Goal: Task Accomplishment & Management: Use online tool/utility

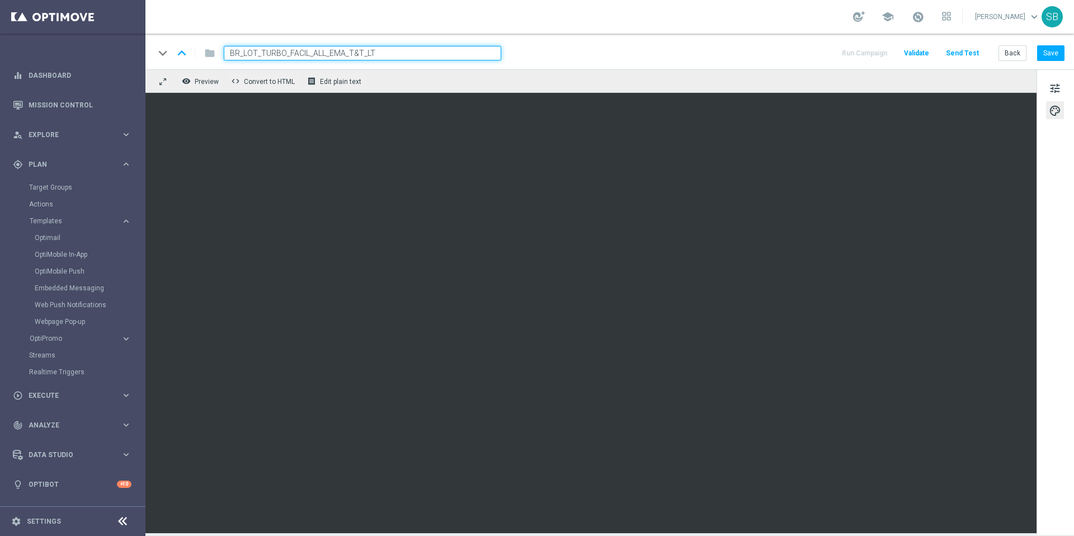
click at [680, 62] on div "keyboard_arrow_down keyboard_arrow_up folder BR_LOT_TURBO_FACIL_ALL_EMA_T&T_LT …" at bounding box center [610, 52] width 929 height 36
click at [1015, 51] on button "Back" at bounding box center [1013, 53] width 28 height 16
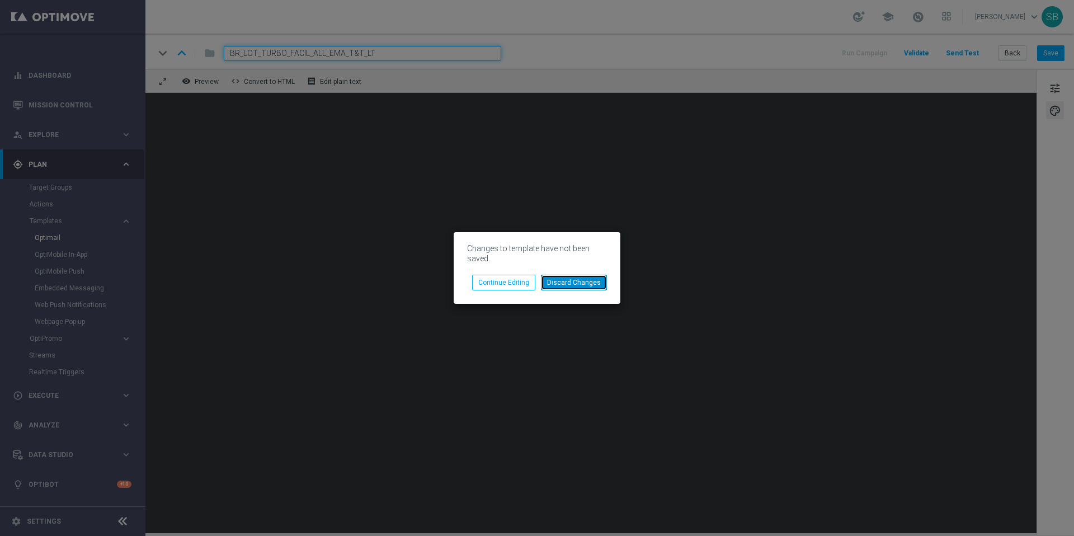
click at [585, 284] on button "Discard Changes" at bounding box center [574, 283] width 66 height 16
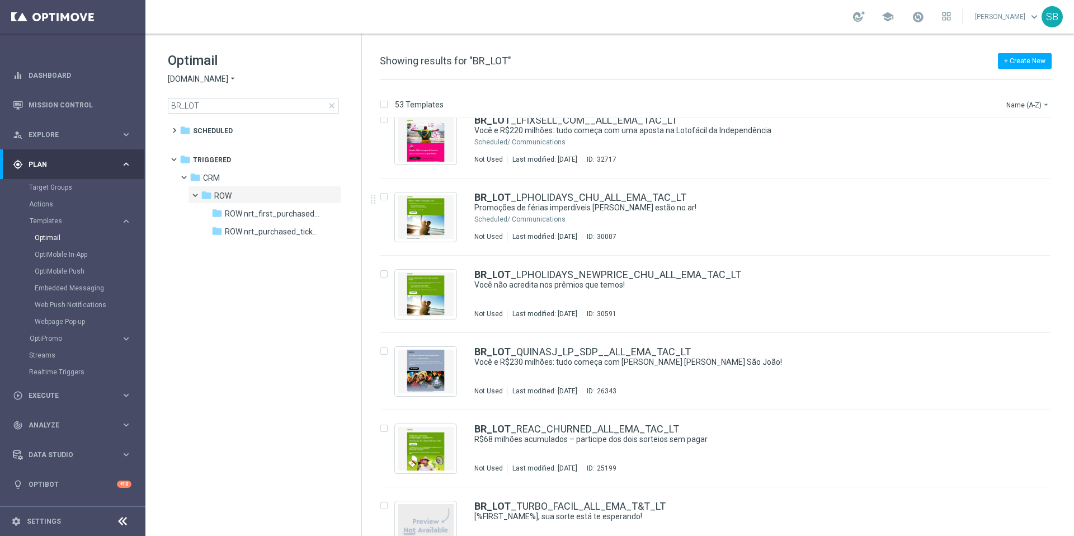
scroll to position [3675, 0]
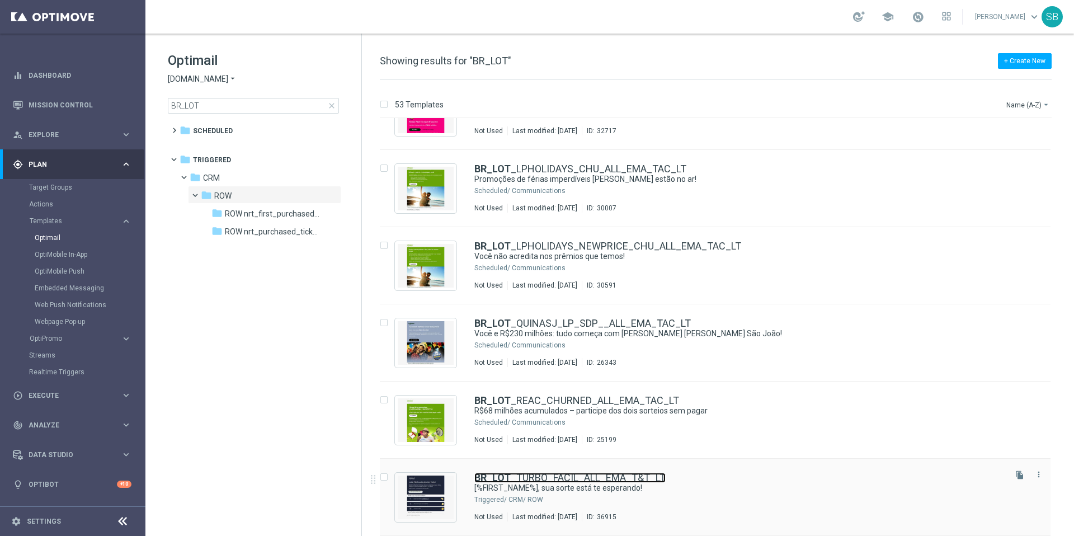
click at [561, 479] on link "BR_LOT _TURBO_FACIL_ALL_EMA_T&T_LT" at bounding box center [570, 478] width 191 height 10
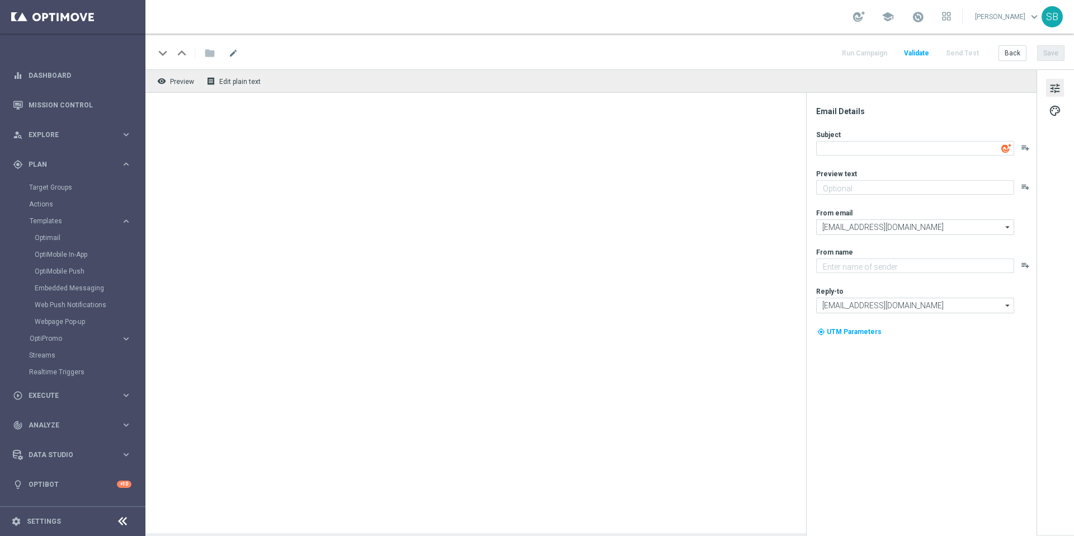
type textarea "[DOMAIN_NAME]"
type textarea "[%FIRST_NAME%], sua sorte está te esperando!"
type textarea "Ative sua conta e entre no jogo agora!"
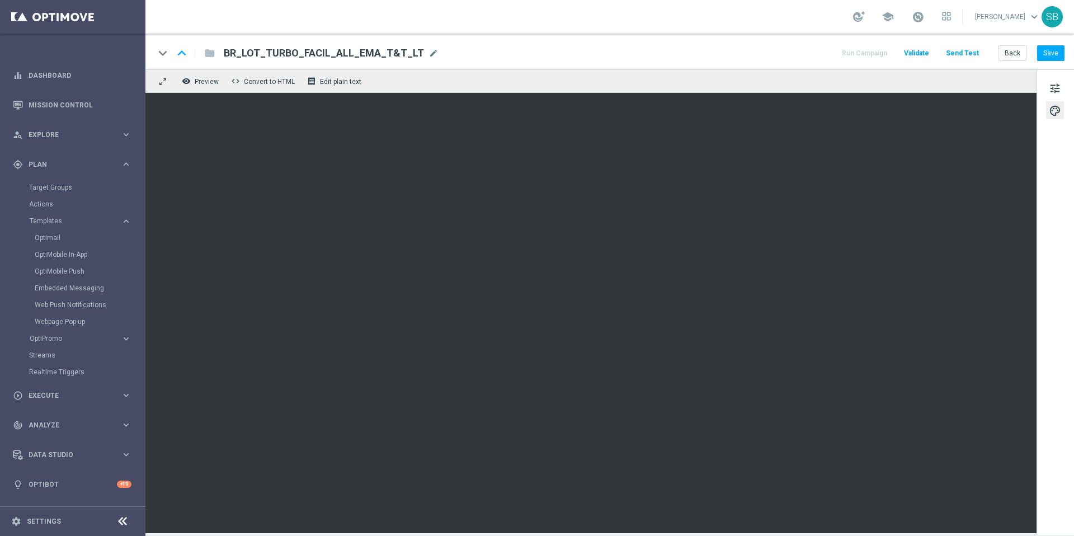
click at [1049, 331] on div "tune palette" at bounding box center [1055, 302] width 37 height 466
click at [727, 59] on div "keyboard_arrow_down keyboard_arrow_up folder BR_LOT_TURBO_FACIL_ALL_EMA_T&T_LT …" at bounding box center [609, 53] width 911 height 15
click at [722, 56] on div "keyboard_arrow_down keyboard_arrow_up folder BR_LOT_TURBO_FACIL_ALL_EMA_T&T_LT …" at bounding box center [609, 53] width 911 height 15
click at [729, 49] on div "keyboard_arrow_down keyboard_arrow_up folder BR_LOT_TURBO_FACIL_ALL_EMA_T&T_LT …" at bounding box center [609, 53] width 911 height 15
click at [684, 52] on div "keyboard_arrow_down keyboard_arrow_up folder BR_LOT_TURBO_FACIL_ALL_EMA_T&T_LT …" at bounding box center [609, 53] width 911 height 15
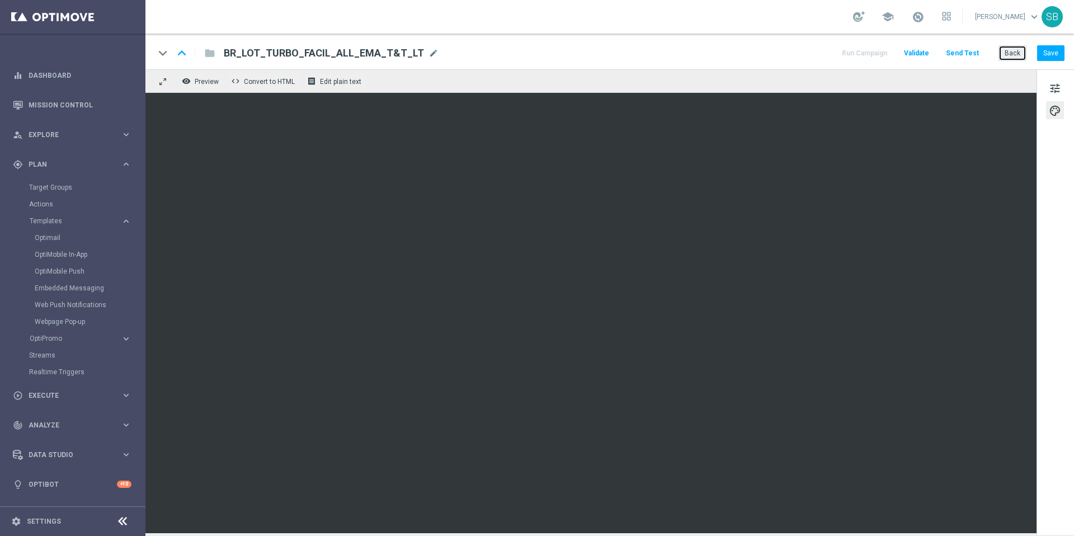
click at [1013, 54] on button "Back" at bounding box center [1013, 53] width 28 height 16
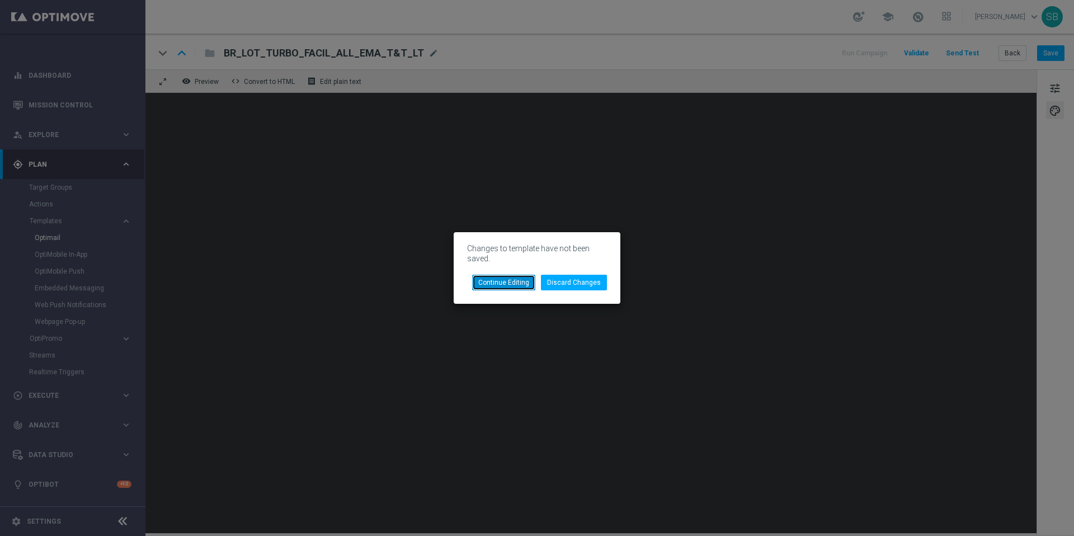
click at [525, 283] on button "Continue Editing" at bounding box center [503, 283] width 63 height 16
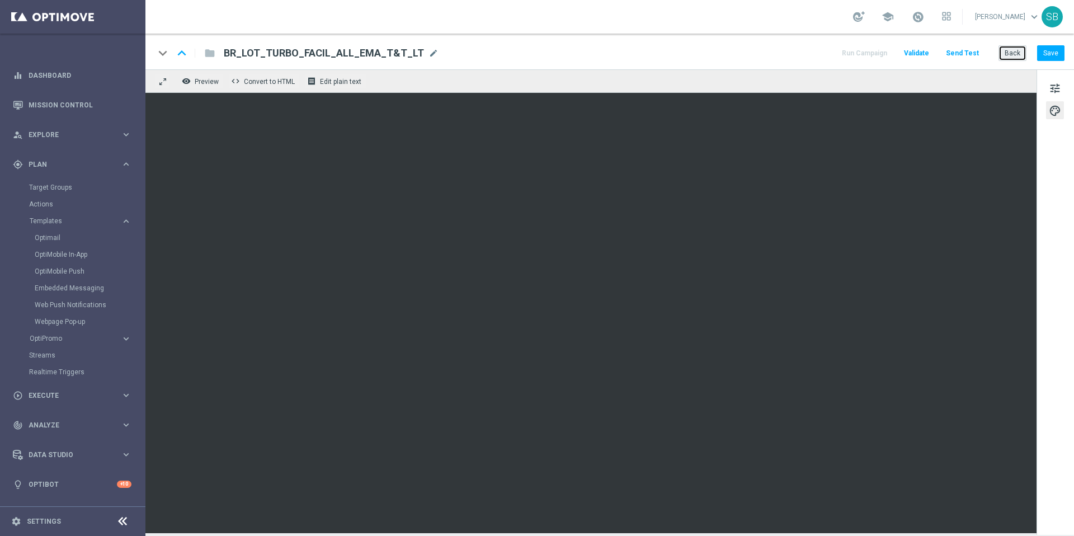
click at [1009, 60] on button "Back" at bounding box center [1013, 53] width 28 height 16
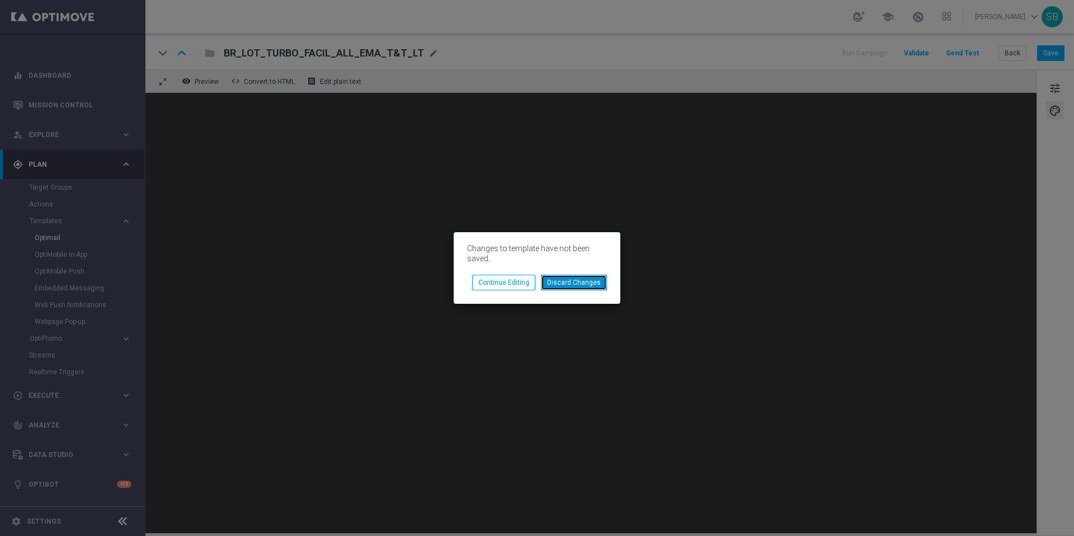
click at [562, 285] on button "Discard Changes" at bounding box center [574, 283] width 66 height 16
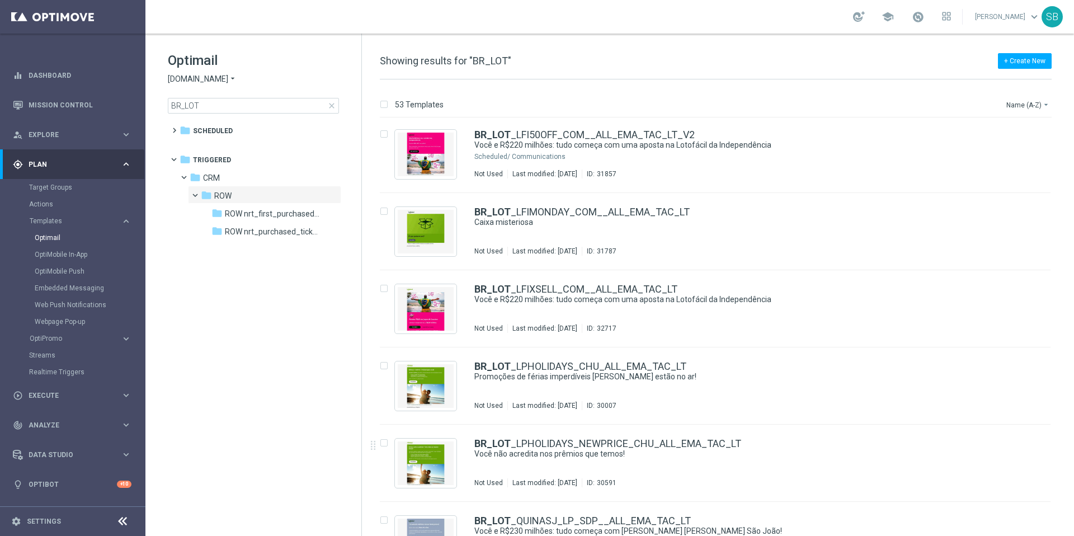
scroll to position [3675, 0]
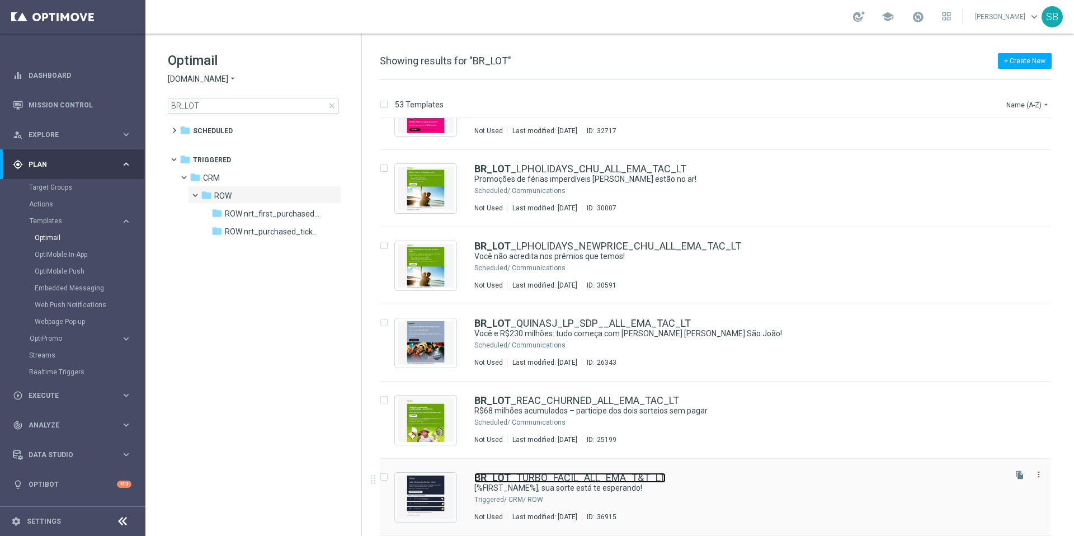
click at [576, 477] on link "BR_LOT _TURBO_FACIL_ALL_EMA_T&T_LT" at bounding box center [570, 478] width 191 height 10
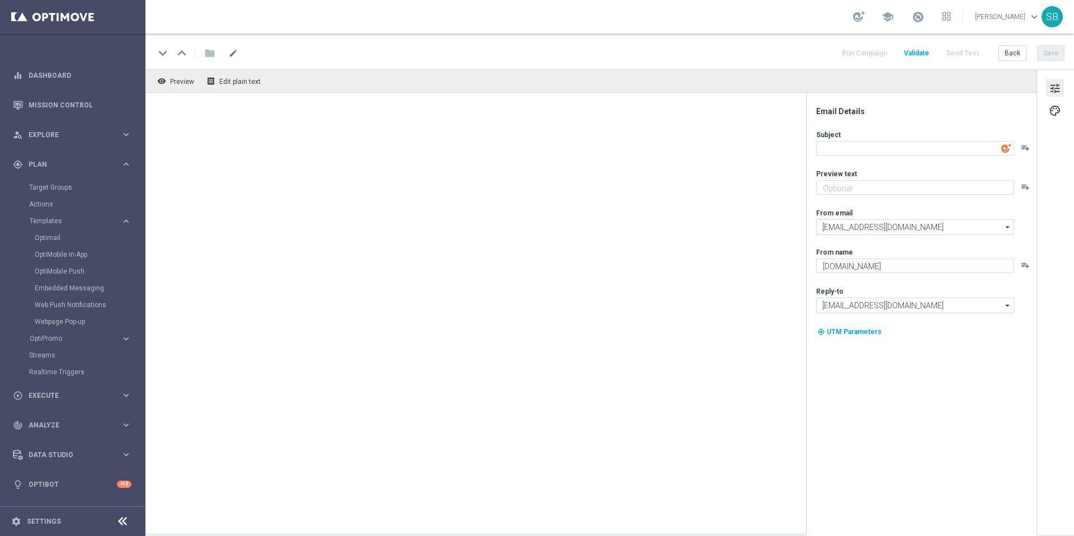
type textarea "[%FIRST_NAME%], sua sorte está te esperando!"
type textarea "Ative sua conta e entre no jogo agora!"
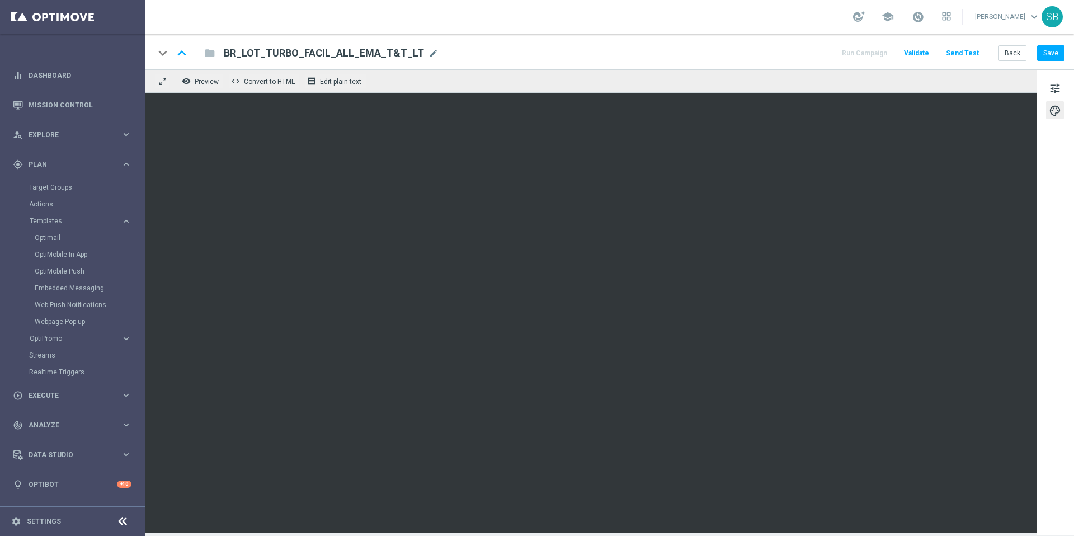
click at [710, 53] on div "keyboard_arrow_down keyboard_arrow_up folder BR_LOT_TURBO_FACIL_ALL_EMA_T&T_LT …" at bounding box center [609, 53] width 911 height 15
click at [693, 55] on div "keyboard_arrow_down keyboard_arrow_up folder BR_LOT_TURBO_FACIL_ALL_EMA_T&T_LT …" at bounding box center [609, 53] width 911 height 15
click at [1047, 56] on button "Save" at bounding box center [1051, 53] width 27 height 16
click at [1053, 93] on span "tune" at bounding box center [1055, 88] width 12 height 15
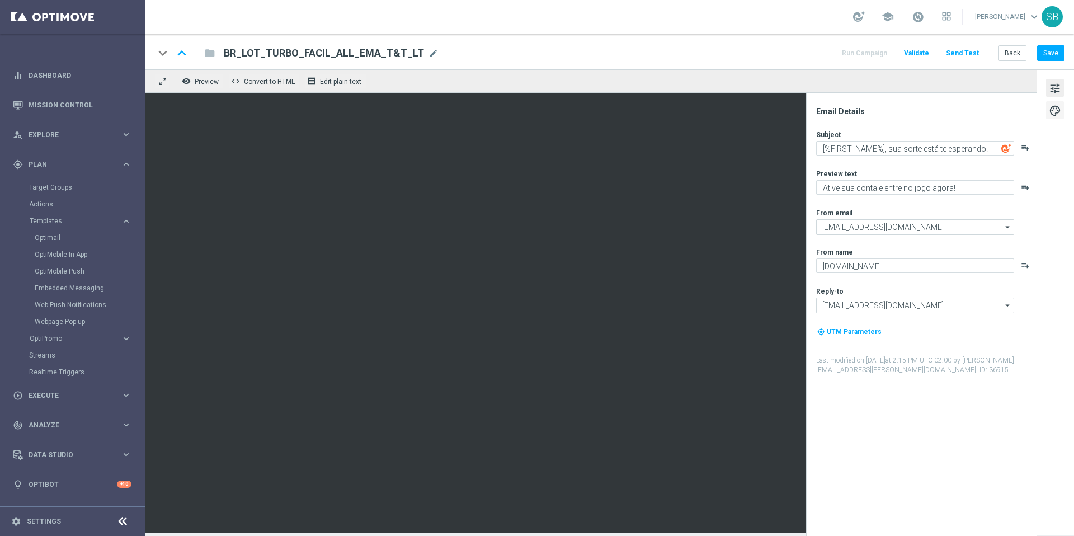
click at [1055, 113] on span "palette" at bounding box center [1055, 111] width 12 height 15
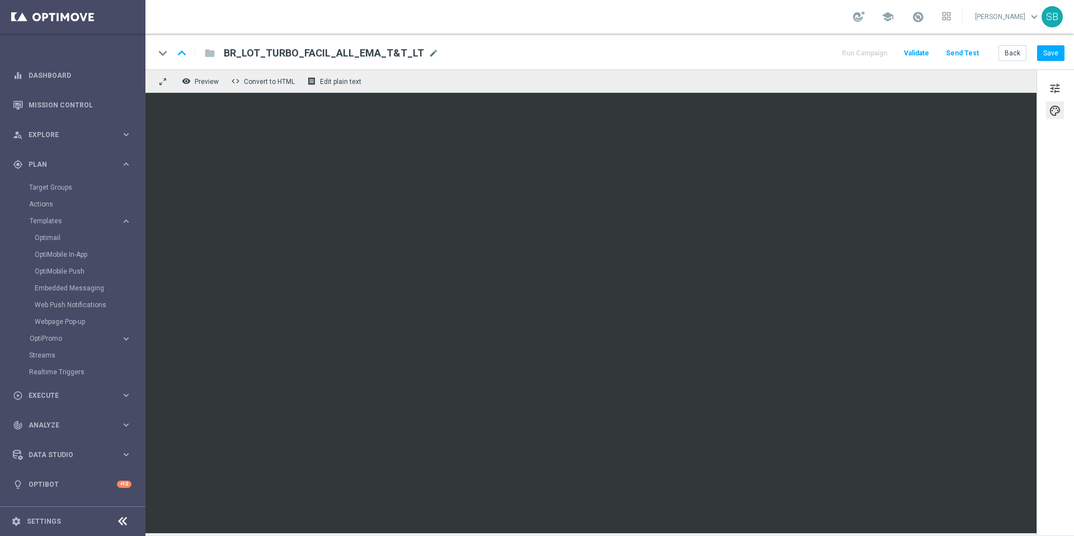
click at [1045, 147] on div "tune palette" at bounding box center [1055, 302] width 37 height 466
click at [717, 56] on div "keyboard_arrow_down keyboard_arrow_up folder BR_LOT_TURBO_FACIL_ALL_EMA_T&T_LT …" at bounding box center [609, 53] width 911 height 15
click at [1016, 58] on button "Back" at bounding box center [1013, 53] width 28 height 16
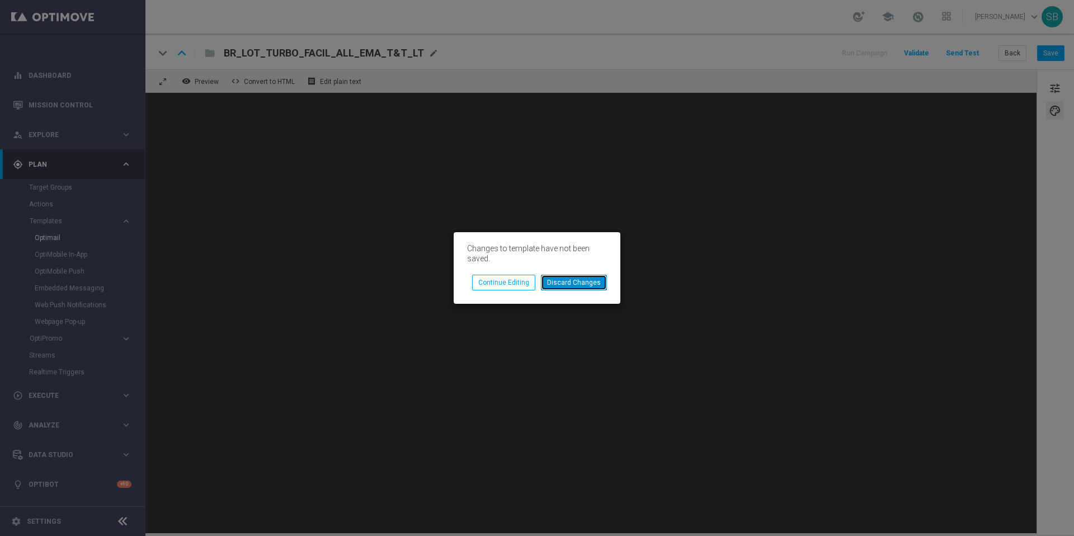
click at [555, 283] on button "Discard Changes" at bounding box center [574, 283] width 66 height 16
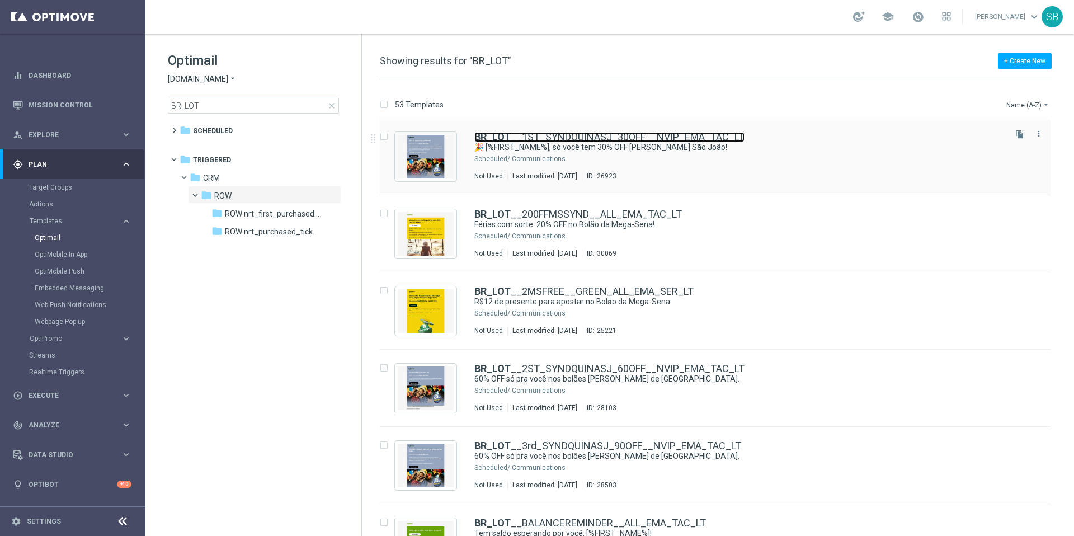
click at [529, 135] on link "BR_LOT __1ST_SYNDQUINASJ_30OFF__NVIP_EMA_TAC_LT" at bounding box center [610, 137] width 270 height 10
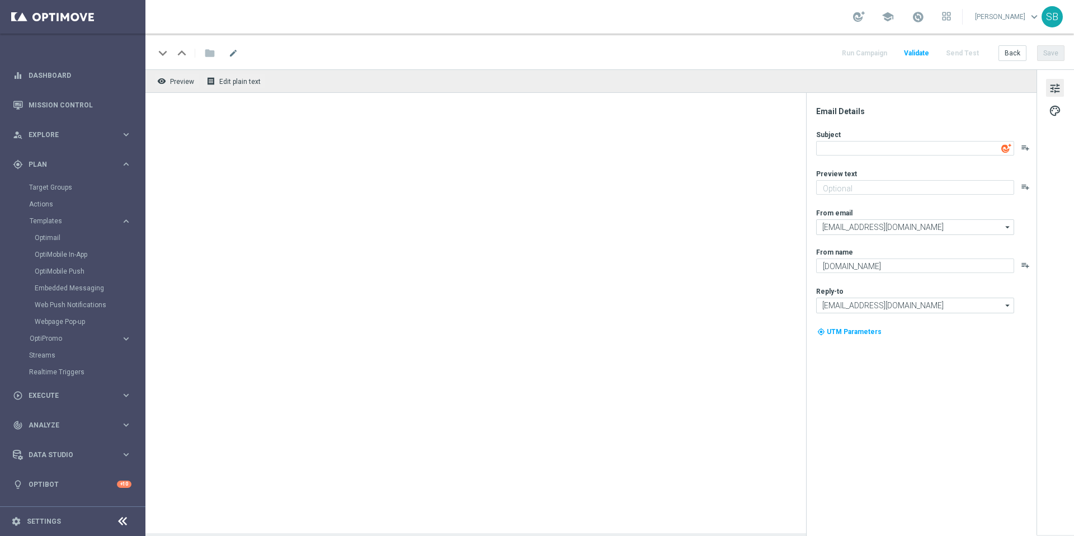
type textarea "🎉 [%FIRST_NAME%], só você tem 30% OFF [PERSON_NAME] São João!"
type textarea "[DEMOGRAPHIC_DATA] como VIP: 30% de desconto [PERSON_NAME] São João só pra você"
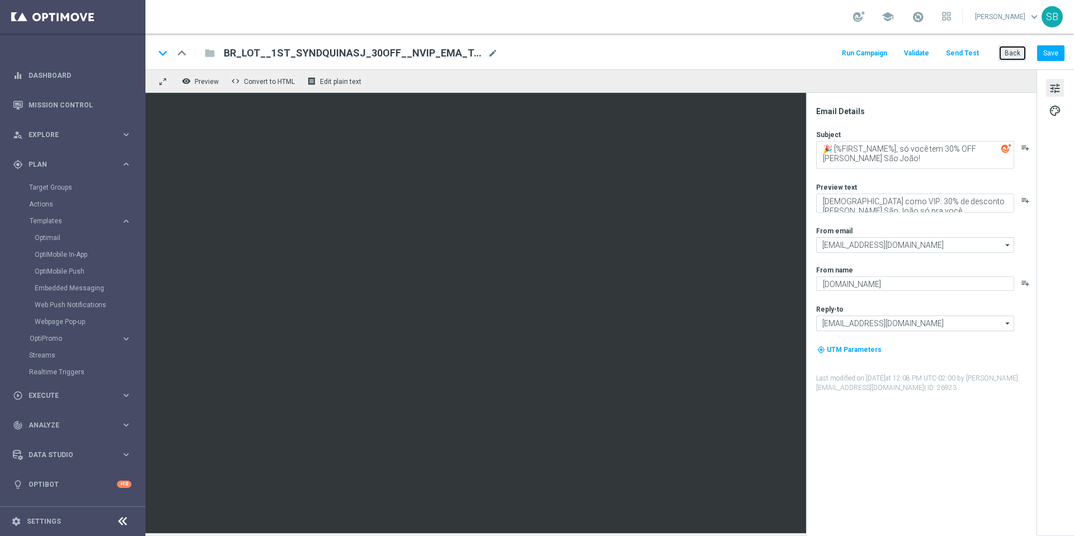
click at [1019, 53] on button "Back" at bounding box center [1013, 53] width 28 height 16
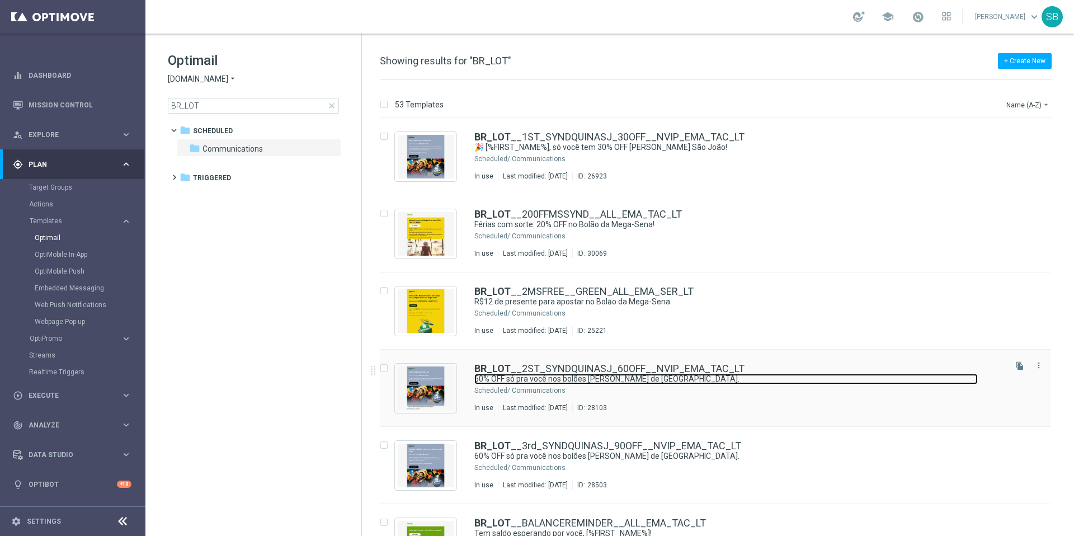
click at [540, 374] on link "60% OFF só pra você nos bolões [PERSON_NAME] de [GEOGRAPHIC_DATA]." at bounding box center [727, 379] width 504 height 11
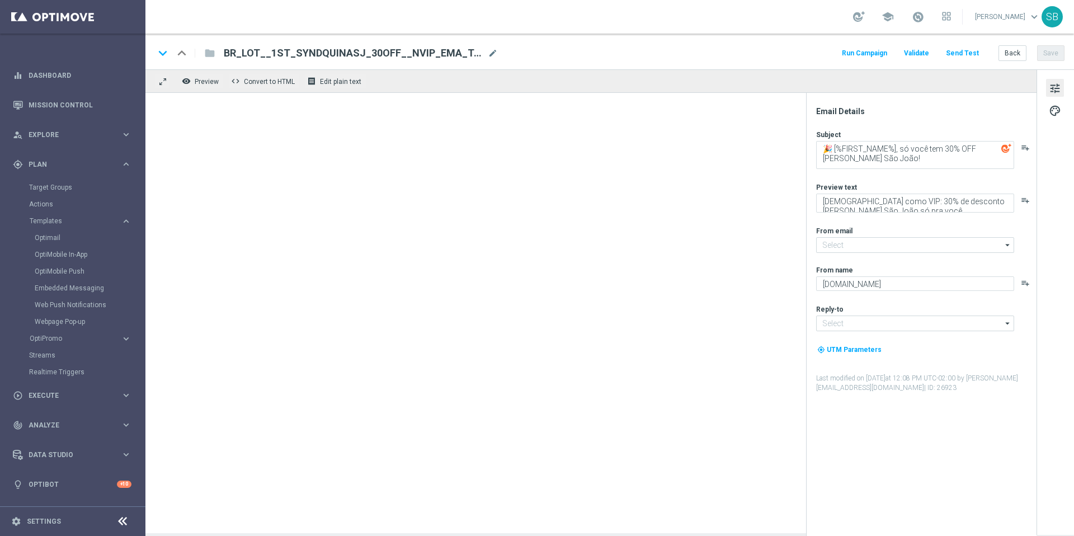
type input "[EMAIL_ADDRESS][DOMAIN_NAME]"
type textarea "60% OFF só pra você nos bolões [PERSON_NAME] de [GEOGRAPHIC_DATA]."
type textarea "🎁 Você foi selecionado para um super desconto: 60% OFF"
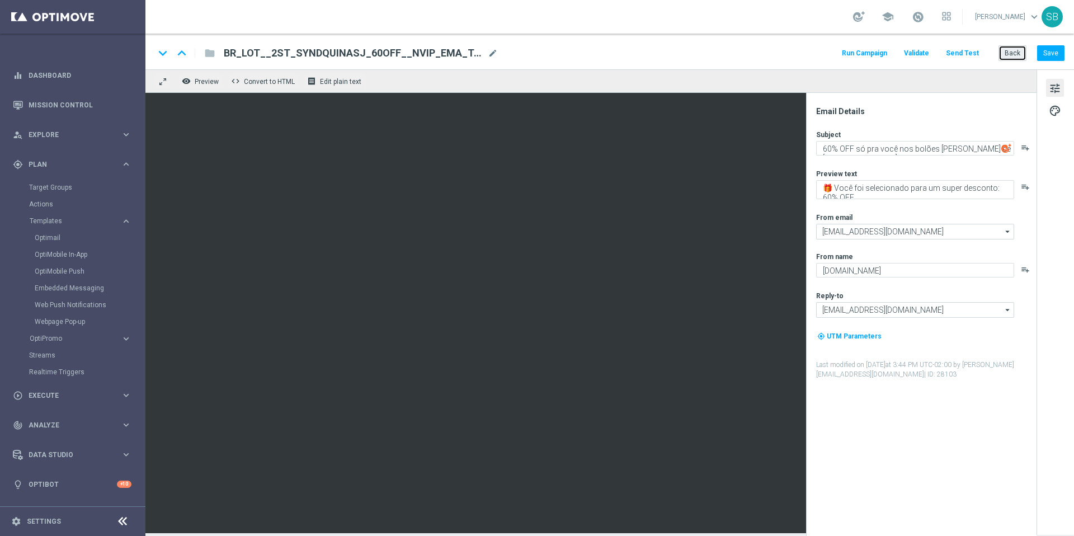
click at [1013, 55] on button "Back" at bounding box center [1013, 53] width 28 height 16
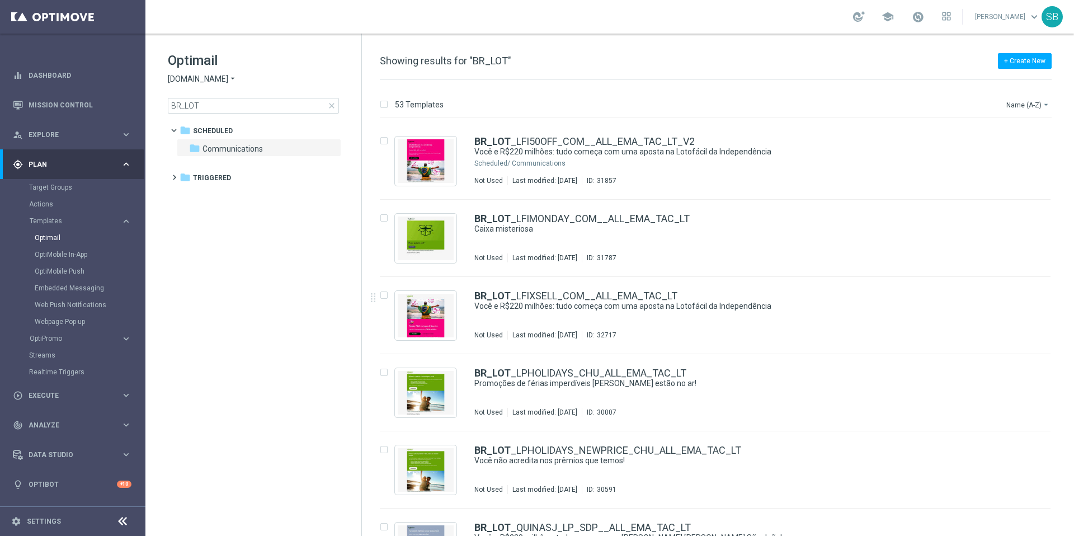
scroll to position [3675, 0]
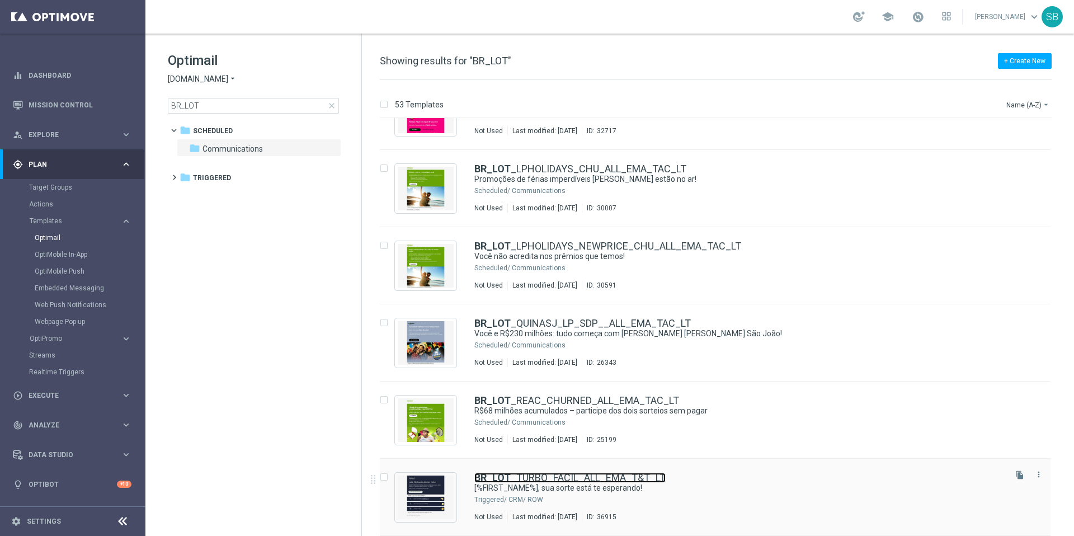
click at [546, 479] on link "BR_LOT _TURBO_FACIL_ALL_EMA_T&T_LT" at bounding box center [570, 478] width 191 height 10
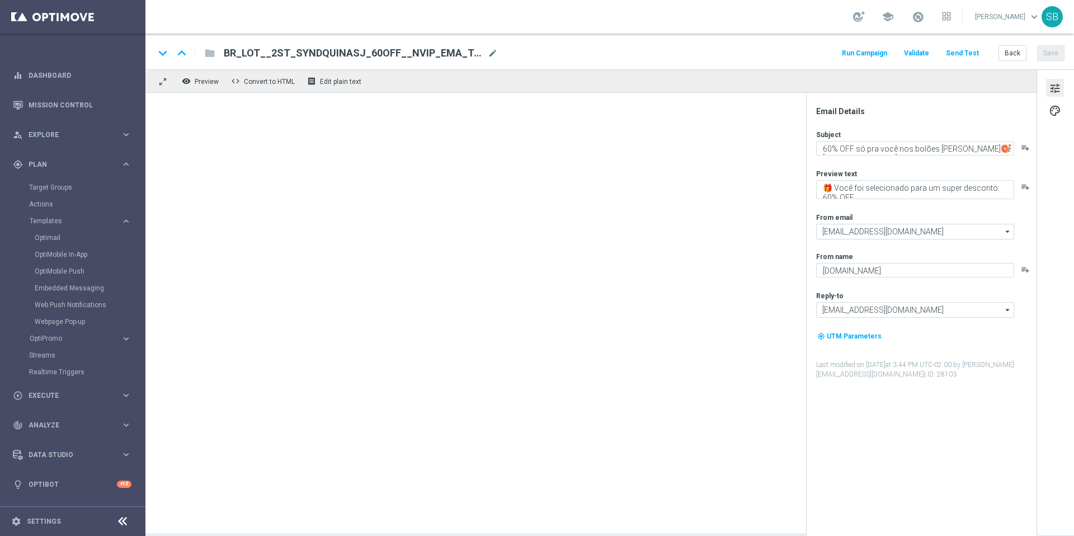
type textarea "[%FIRST_NAME%], sua sorte está te esperando!"
type textarea "Ative sua conta e entre no jogo agora!"
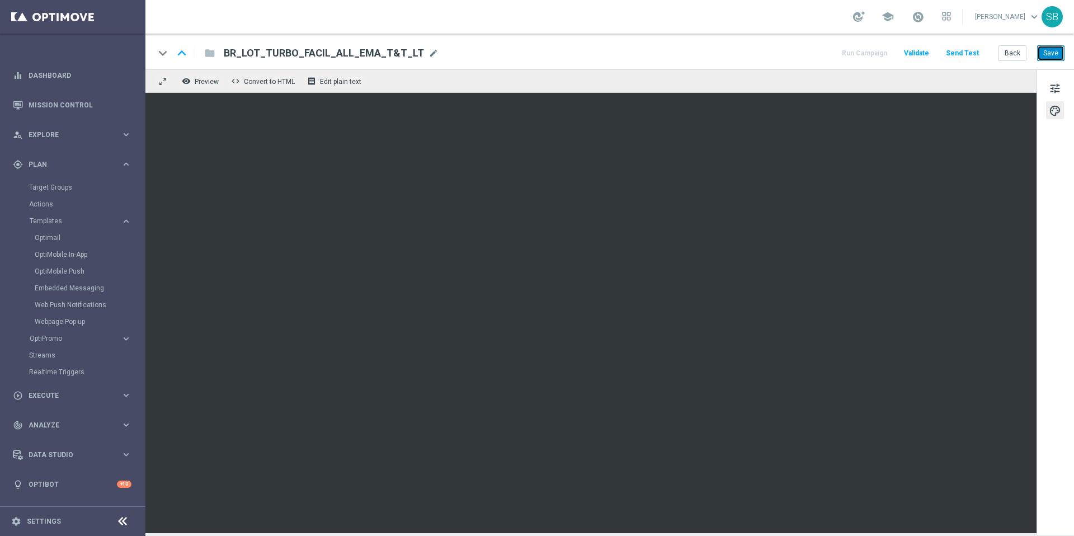
click at [1047, 58] on button "Save" at bounding box center [1051, 53] width 27 height 16
click at [452, 50] on div "keyboard_arrow_down keyboard_arrow_up folder BR_LOT_TURBO_FACIL_ALL_EMA_T&T_LT …" at bounding box center [609, 53] width 911 height 15
click at [376, 59] on span "BR_LOT_TURBO_FACIL_ALL_EMA_T&T_LT" at bounding box center [324, 52] width 200 height 13
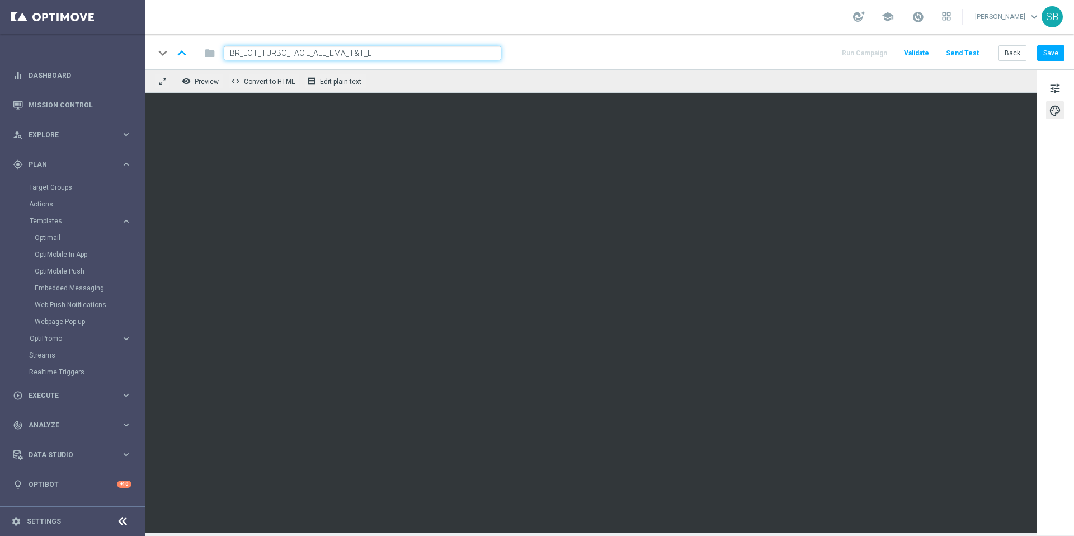
click at [392, 59] on input "BR_LOT_TURBO_FACIL_ALL_EMA_T&T_LT" at bounding box center [363, 53] width 278 height 15
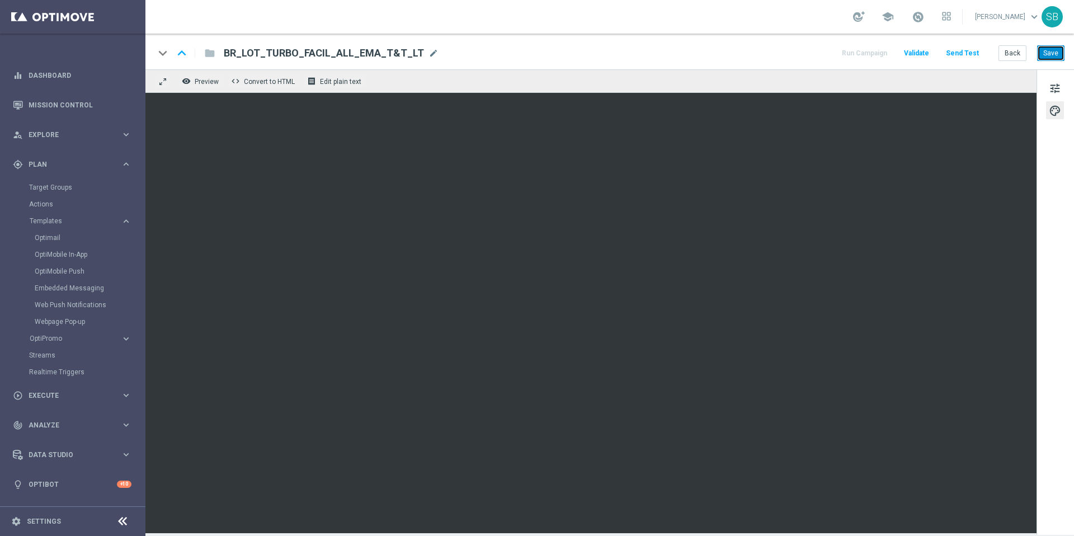
click at [1046, 55] on button "Save" at bounding box center [1051, 53] width 27 height 16
click at [747, 53] on div "keyboard_arrow_down keyboard_arrow_up folder BR_LOT_TURBO_FACIL_ALL_EMA_T&T_LT …" at bounding box center [609, 53] width 911 height 15
click at [679, 41] on div "keyboard_arrow_down keyboard_arrow_up folder BR_LOT_TURBO_FACIL_ALL_EMA_T&T_LT …" at bounding box center [610, 52] width 929 height 36
click at [682, 46] on div "keyboard_arrow_down keyboard_arrow_up folder BR_LOT_TURBO_FACIL_ALL_EMA_T&T_LT …" at bounding box center [609, 53] width 911 height 15
click at [682, 48] on div "keyboard_arrow_down keyboard_arrow_up folder BR_LOT_TURBO_FACIL_ALL_EMA_T&T_LT …" at bounding box center [609, 53] width 911 height 15
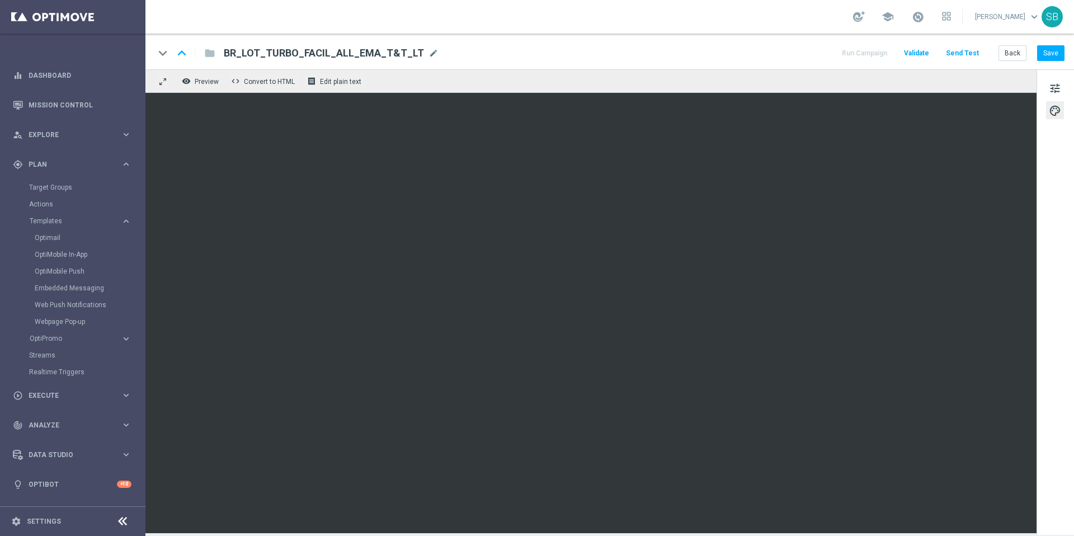
click at [679, 56] on div "keyboard_arrow_down keyboard_arrow_up folder BR_LOT_TURBO_FACIL_ALL_EMA_T&T_LT …" at bounding box center [609, 53] width 911 height 15
click at [728, 48] on div "keyboard_arrow_down keyboard_arrow_up folder BR_LOT_TURBO_FACIL_ALL_EMA_T&T_LT …" at bounding box center [609, 53] width 911 height 15
click at [486, 25] on div "school [PERSON_NAME] keyboard_arrow_down SB" at bounding box center [610, 17] width 929 height 34
click at [671, 58] on div "keyboard_arrow_down keyboard_arrow_up folder BR_LOT_TURBO_FACIL_ALL_EMA_T&T_LT …" at bounding box center [609, 53] width 911 height 15
click at [1048, 57] on button "Save" at bounding box center [1051, 53] width 27 height 16
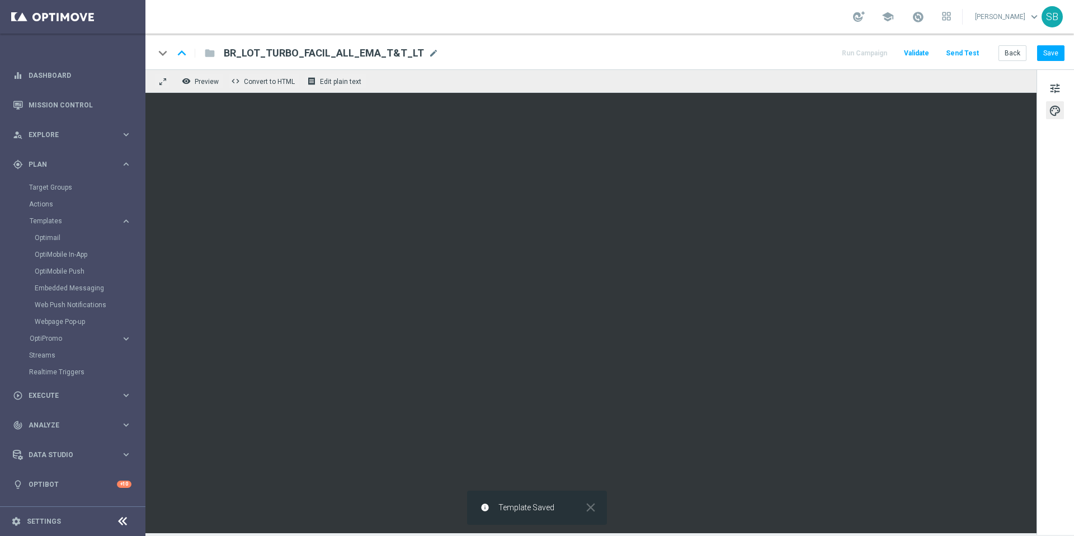
click at [686, 23] on div "school [PERSON_NAME] keyboard_arrow_down SB" at bounding box center [610, 17] width 929 height 34
click at [688, 58] on div "keyboard_arrow_down keyboard_arrow_up folder BR_LOT_TURBO_FACIL_ALL_EMA_T&T_LT …" at bounding box center [609, 53] width 911 height 15
click at [1021, 54] on button "Back" at bounding box center [1013, 53] width 28 height 16
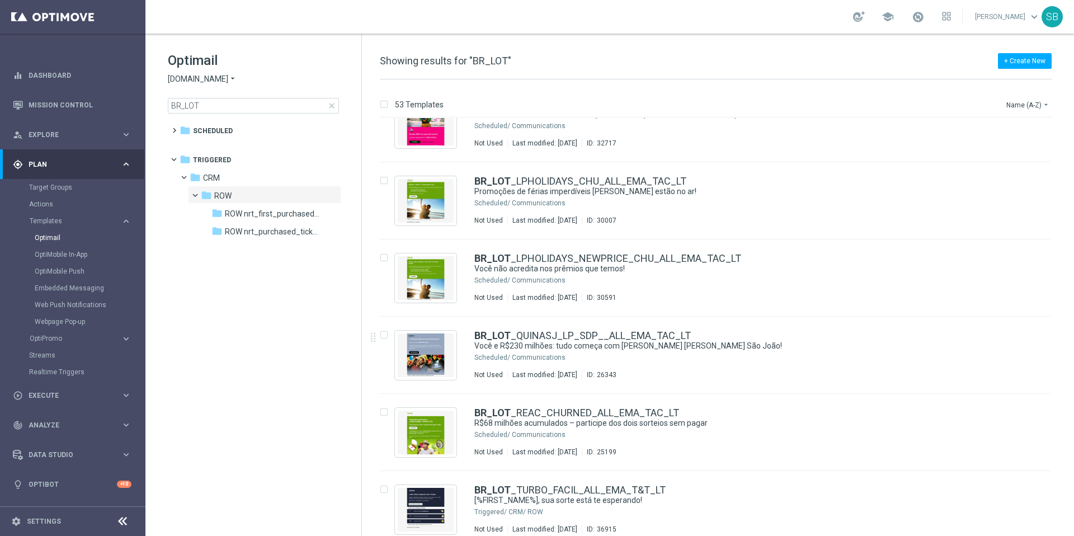
scroll to position [3675, 0]
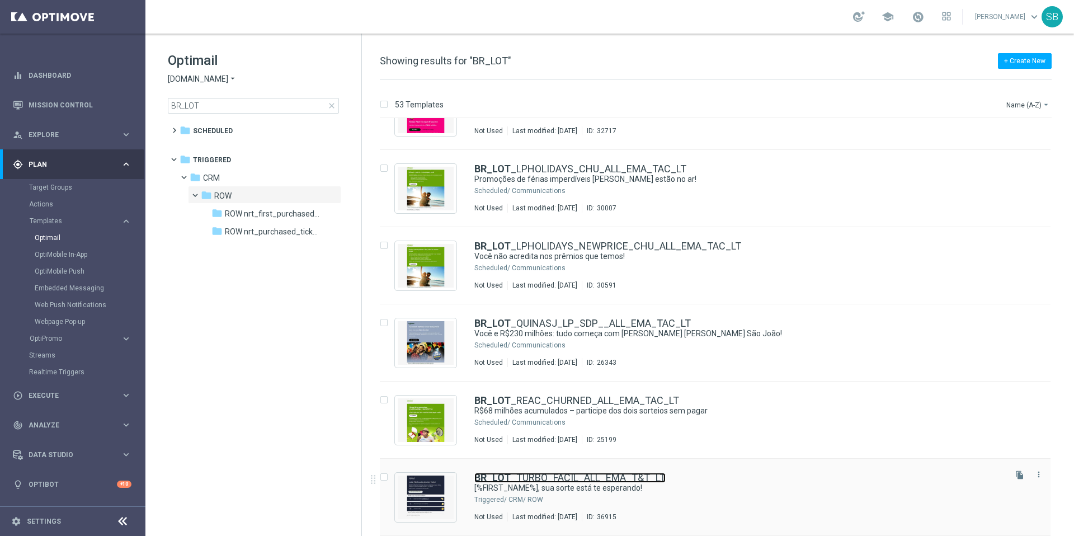
click at [540, 479] on link "BR_LOT _TURBO_FACIL_ALL_EMA_T&T_LT" at bounding box center [570, 478] width 191 height 10
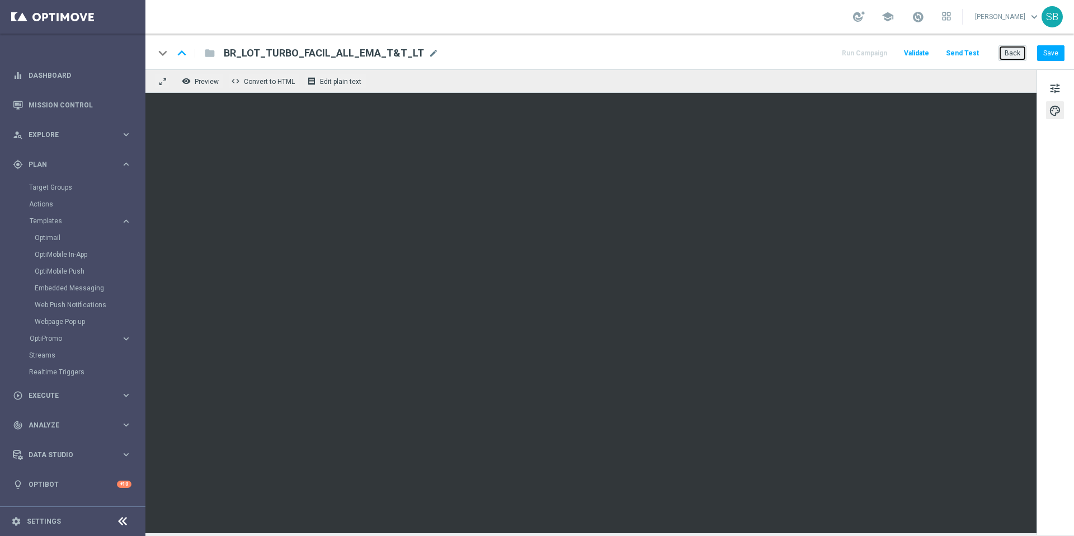
click at [1018, 53] on button "Back" at bounding box center [1013, 53] width 28 height 16
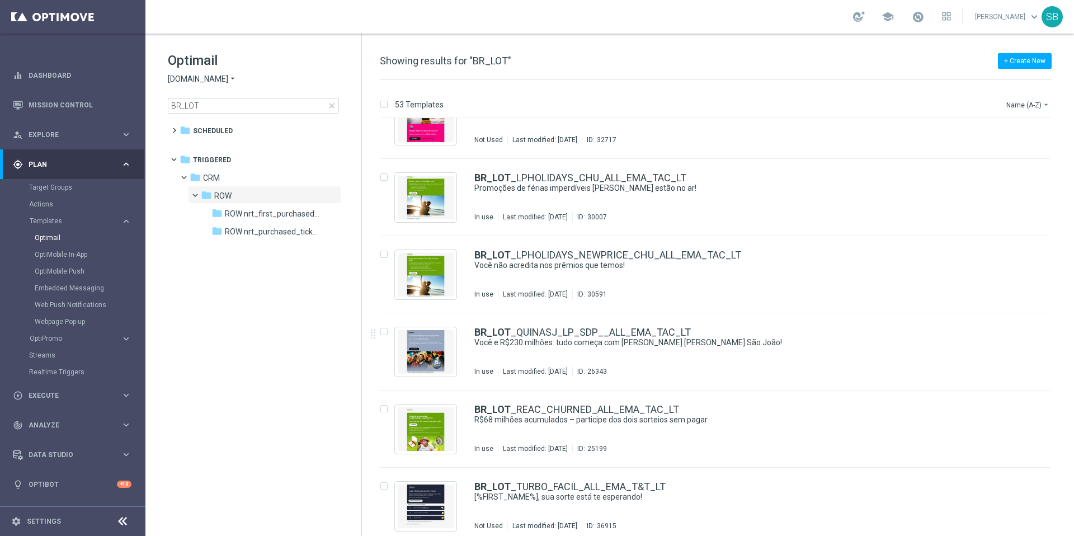
scroll to position [3675, 0]
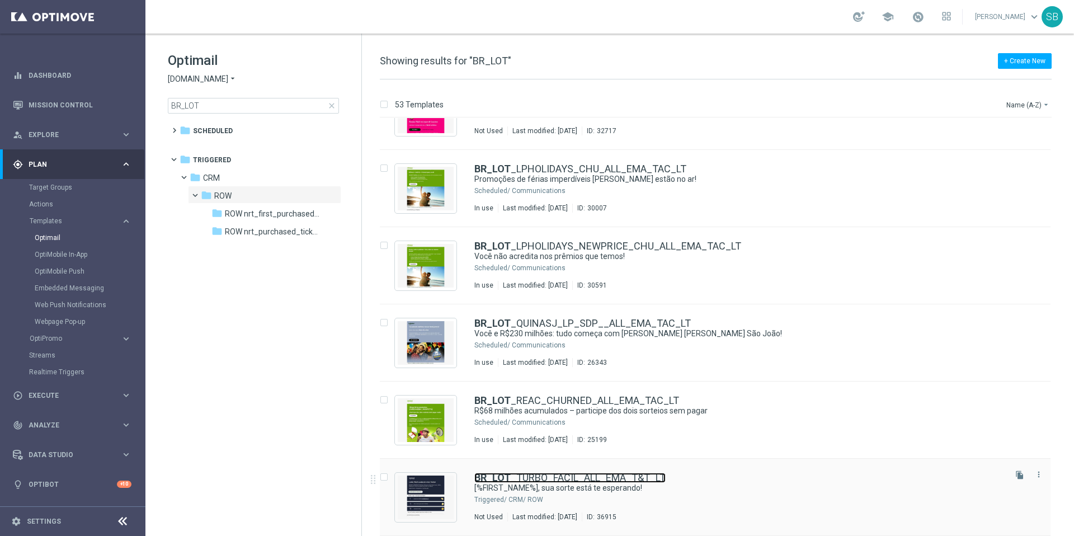
click at [538, 478] on link "BR_LOT _TURBO_FACIL_ALL_EMA_T&T_LT" at bounding box center [570, 478] width 191 height 10
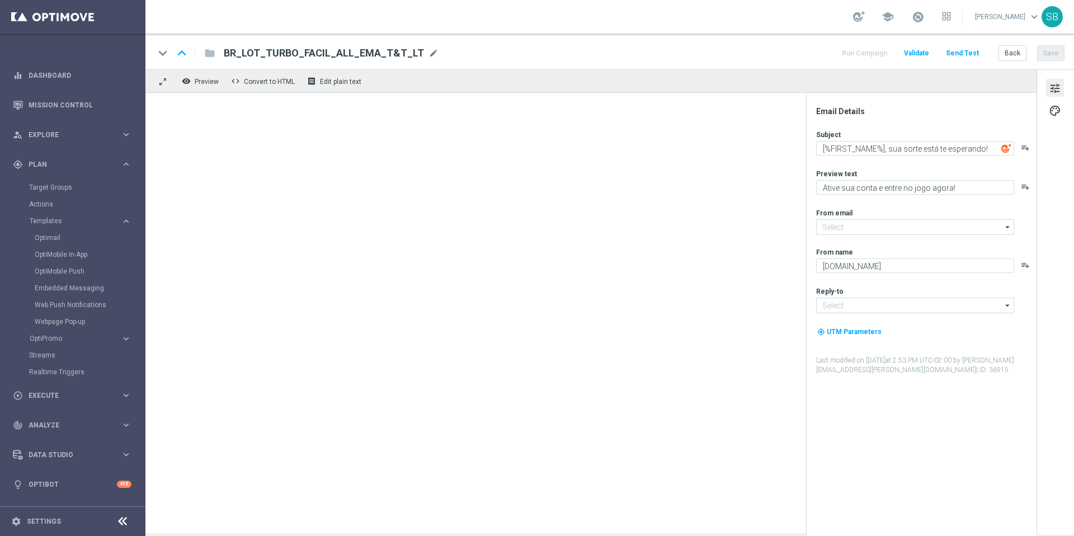
type input "[EMAIL_ADDRESS][DOMAIN_NAME]"
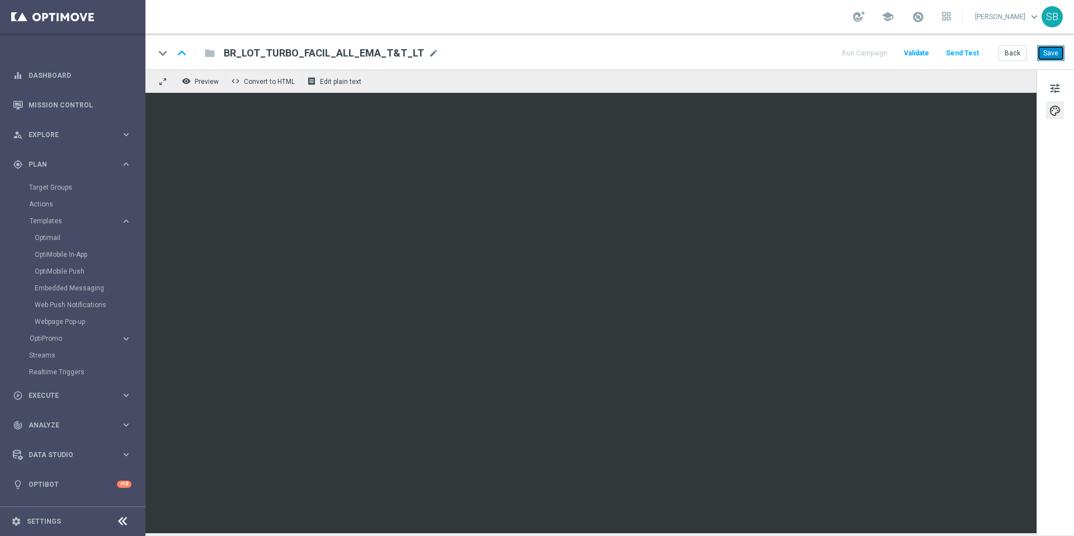
click at [1043, 56] on button "Save" at bounding box center [1051, 53] width 27 height 16
click at [701, 51] on div "keyboard_arrow_down keyboard_arrow_up folder BR_LOT_TURBO_FACIL_ALL_EMA_T&T_LT …" at bounding box center [609, 53] width 911 height 15
click at [1048, 54] on button "Save" at bounding box center [1051, 53] width 27 height 16
click at [730, 49] on div "keyboard_arrow_down keyboard_arrow_up folder BR_LOT_TURBO_FACIL_ALL_EMA_T&T_LT …" at bounding box center [609, 53] width 911 height 15
click at [696, 49] on div "keyboard_arrow_down keyboard_arrow_up folder BR_LOT_TURBO_FACIL_ALL_EMA_T&T_LT …" at bounding box center [609, 53] width 911 height 15
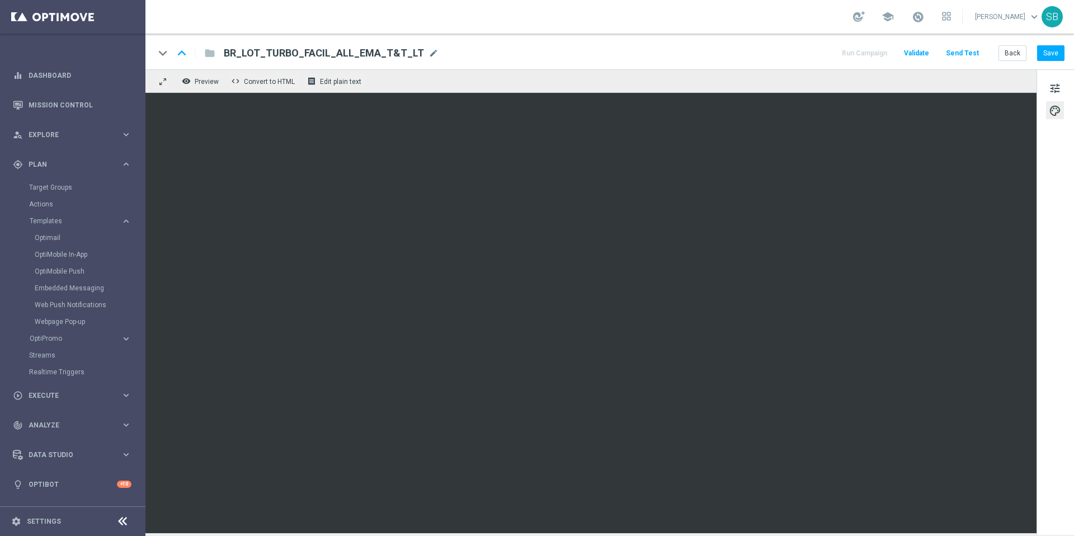
click at [662, 51] on div "keyboard_arrow_down keyboard_arrow_up folder BR_LOT_TURBO_FACIL_ALL_EMA_T&T_LT …" at bounding box center [609, 53] width 911 height 15
click at [720, 52] on div "keyboard_arrow_down keyboard_arrow_up folder BR_LOT_TURBO_FACIL_ALL_EMA_T&T_LT …" at bounding box center [609, 53] width 911 height 15
click at [755, 53] on div "keyboard_arrow_down keyboard_arrow_up folder BR_LOT_TURBO_FACIL_ALL_EMA_T&T_LT …" at bounding box center [609, 53] width 911 height 15
click at [1053, 91] on span "tune" at bounding box center [1055, 88] width 12 height 15
click at [211, 86] on button "remove_red_eye Preview" at bounding box center [201, 81] width 45 height 15
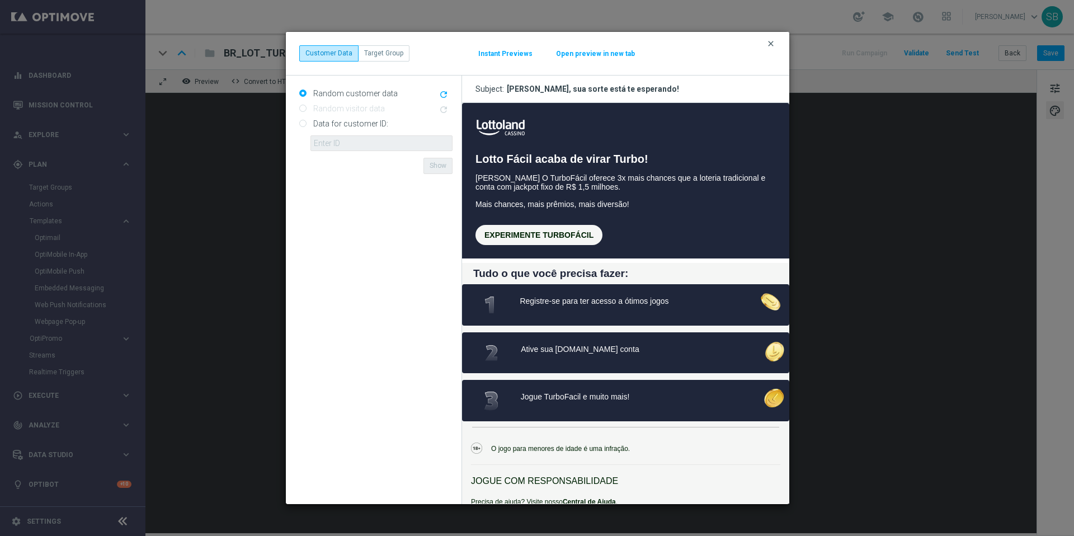
click at [772, 45] on icon "clear" at bounding box center [771, 43] width 9 height 9
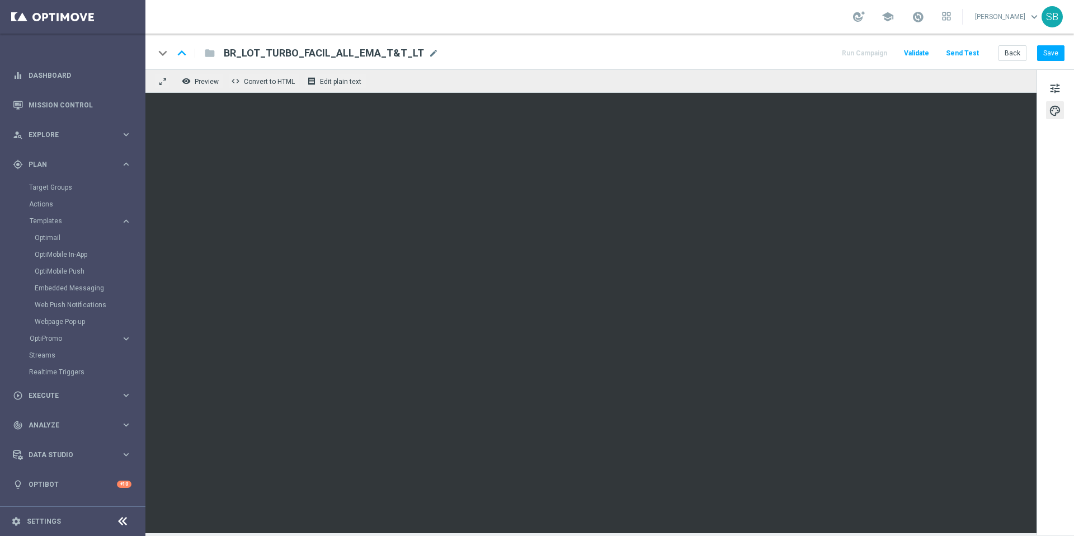
click at [728, 67] on div "keyboard_arrow_down keyboard_arrow_up folder BR_LOT_TURBO_FACIL_ALL_EMA_T&T_LT …" at bounding box center [610, 52] width 929 height 36
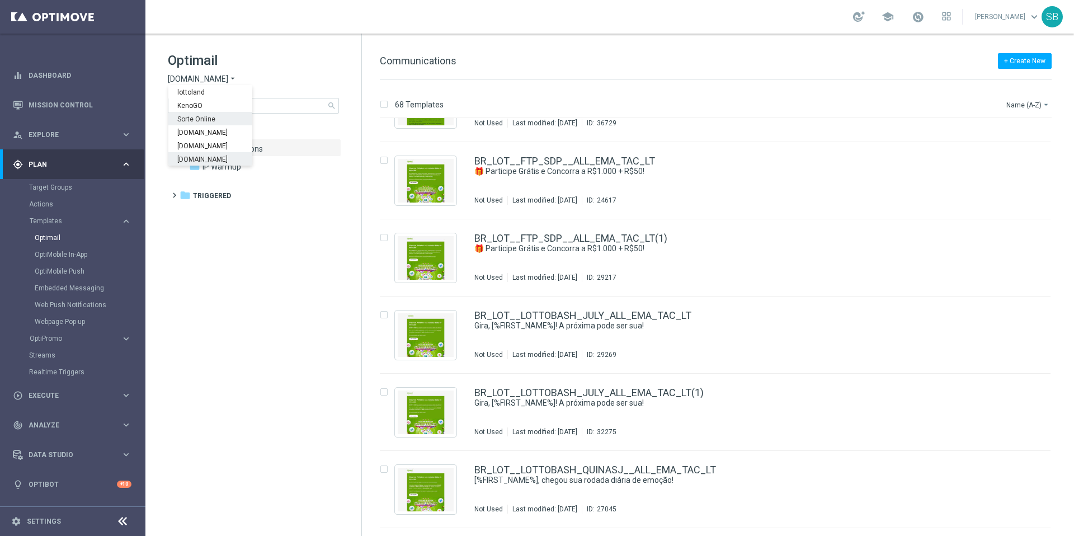
scroll to position [825, 0]
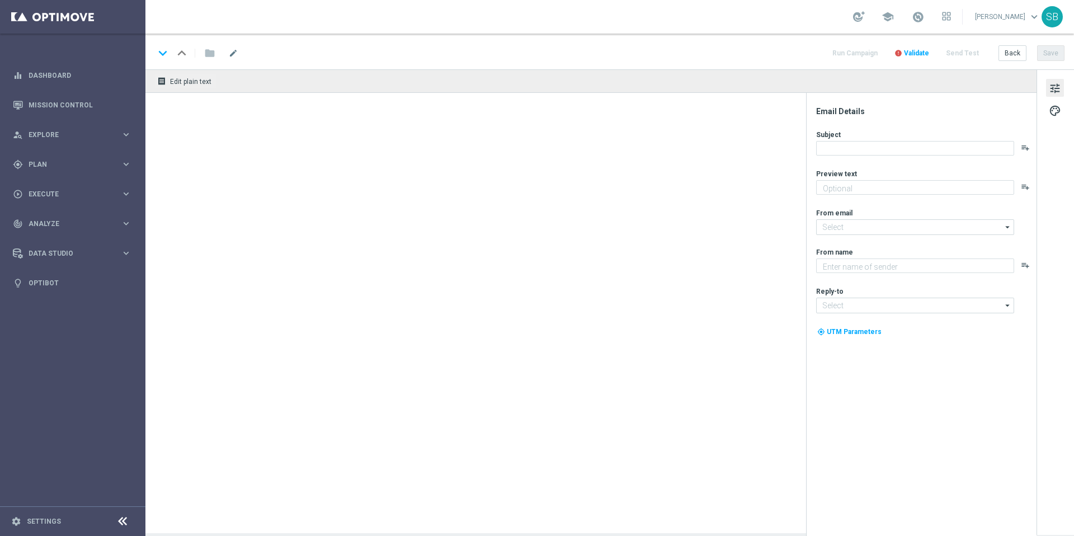
type textarea "Ative sua conta e entre no jogo agora!"
type textarea "Lottoland"
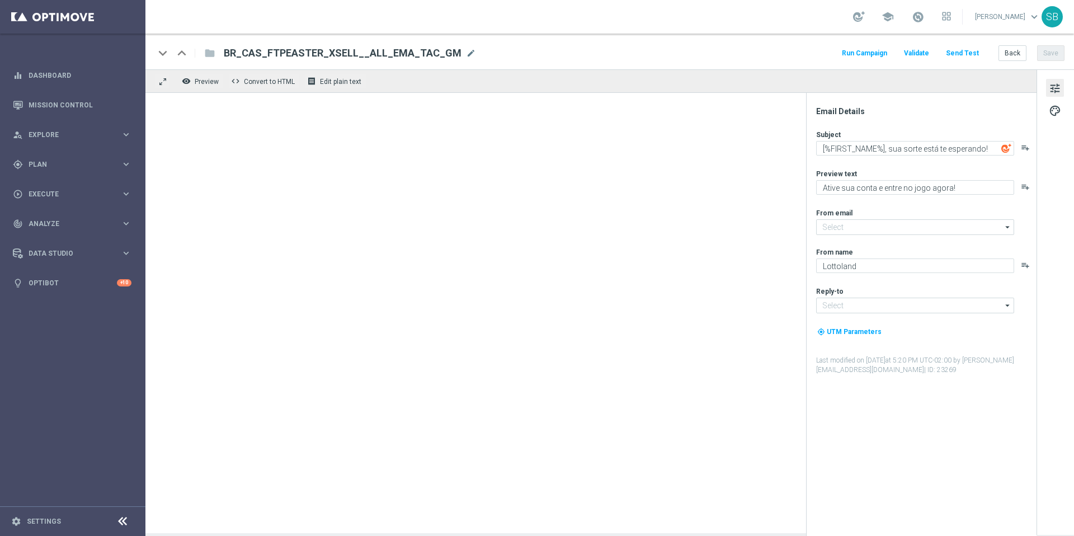
type input "mail@crm.lottoland.com"
type input "contato@lottoland.com"
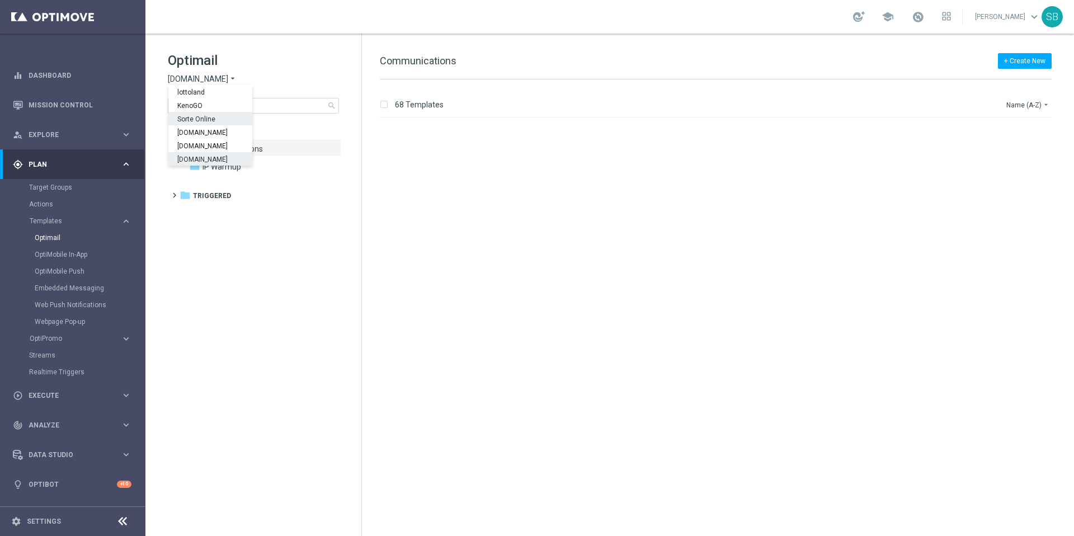
scroll to position [825, 0]
